Goal: Feedback & Contribution: Contribute content

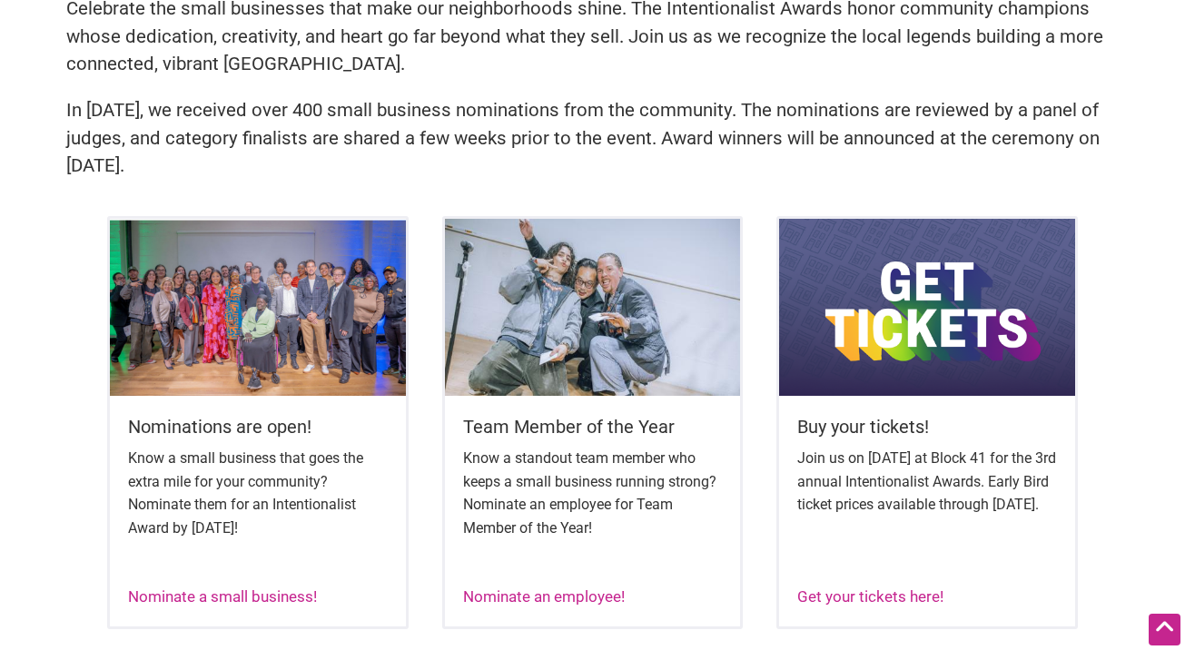
scroll to position [596, 0]
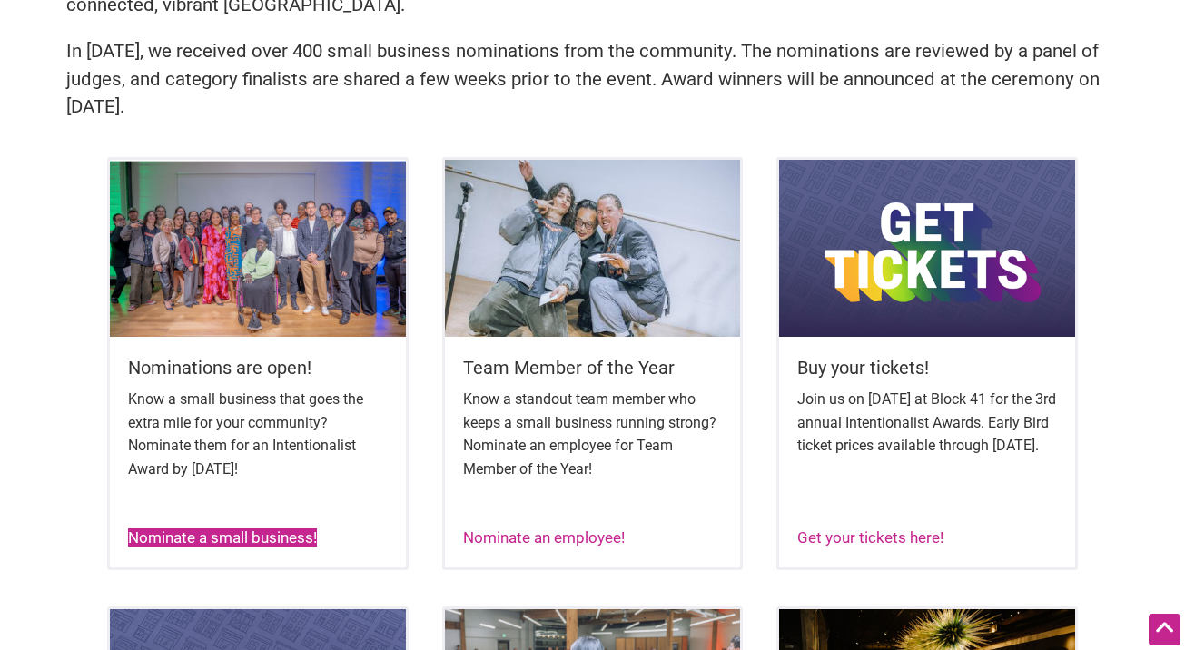
click at [261, 536] on link "Nominate a small business!" at bounding box center [222, 538] width 189 height 18
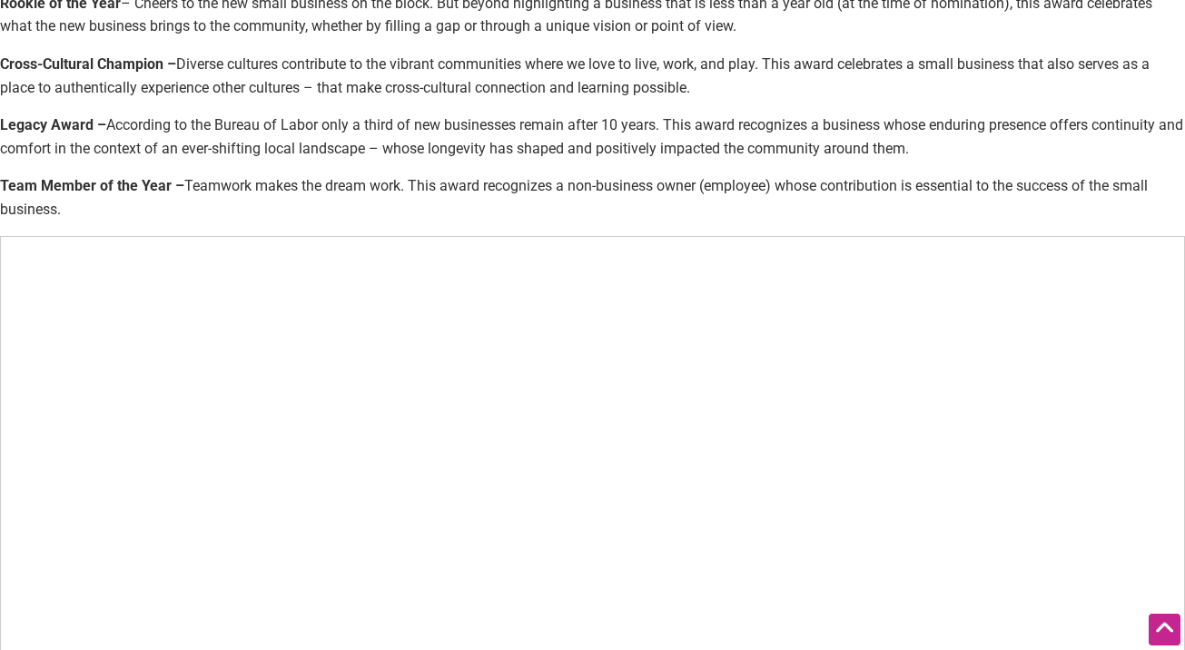
scroll to position [966, 0]
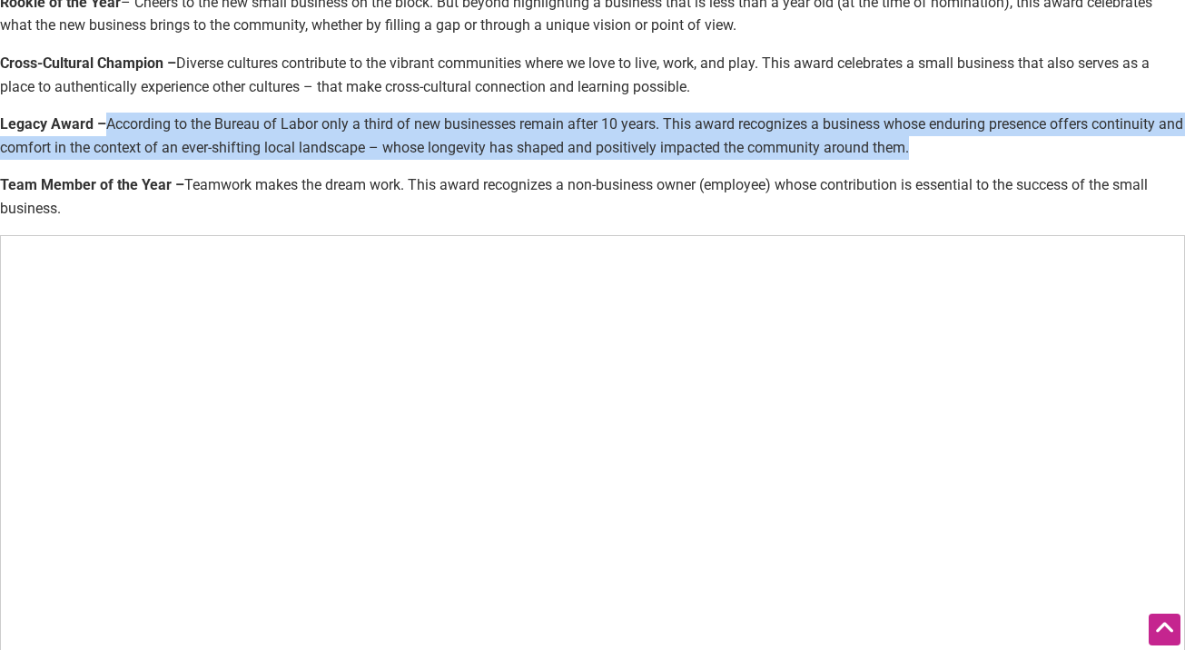
drag, startPoint x: 107, startPoint y: 149, endPoint x: 952, endPoint y: 177, distance: 845.3
click at [952, 159] on p "Legacy Award – According to the Bureau of Labor only a third of new businesses …" at bounding box center [592, 136] width 1185 height 46
copy p "According to the Bureau of Labor only a third of new businesses remain after 10…"
